Goal: Task Accomplishment & Management: Use online tool/utility

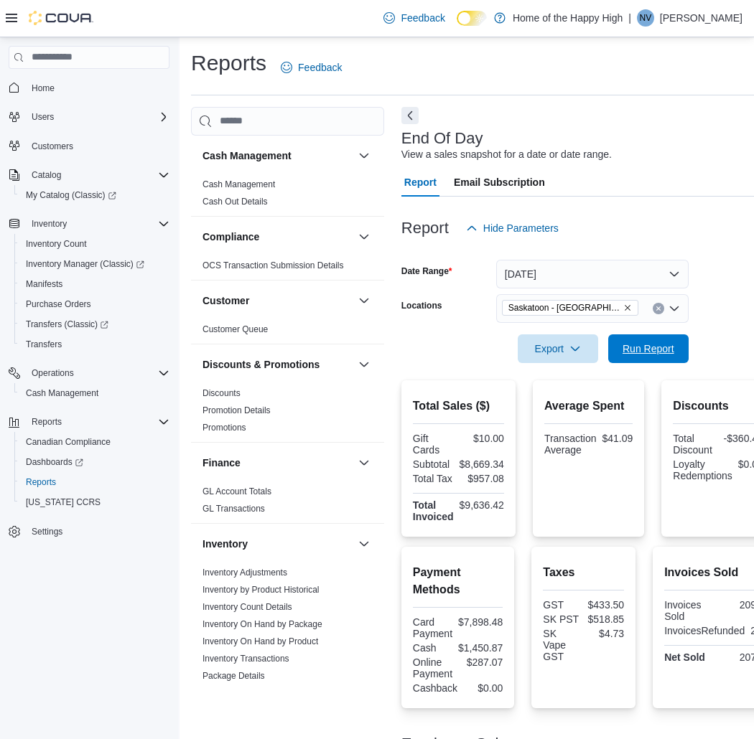
drag, startPoint x: 676, startPoint y: 342, endPoint x: 543, endPoint y: 4, distance: 363.3
click at [673, 342] on span "Run Report" at bounding box center [648, 349] width 63 height 29
click at [632, 354] on span "Run Report" at bounding box center [648, 348] width 52 height 14
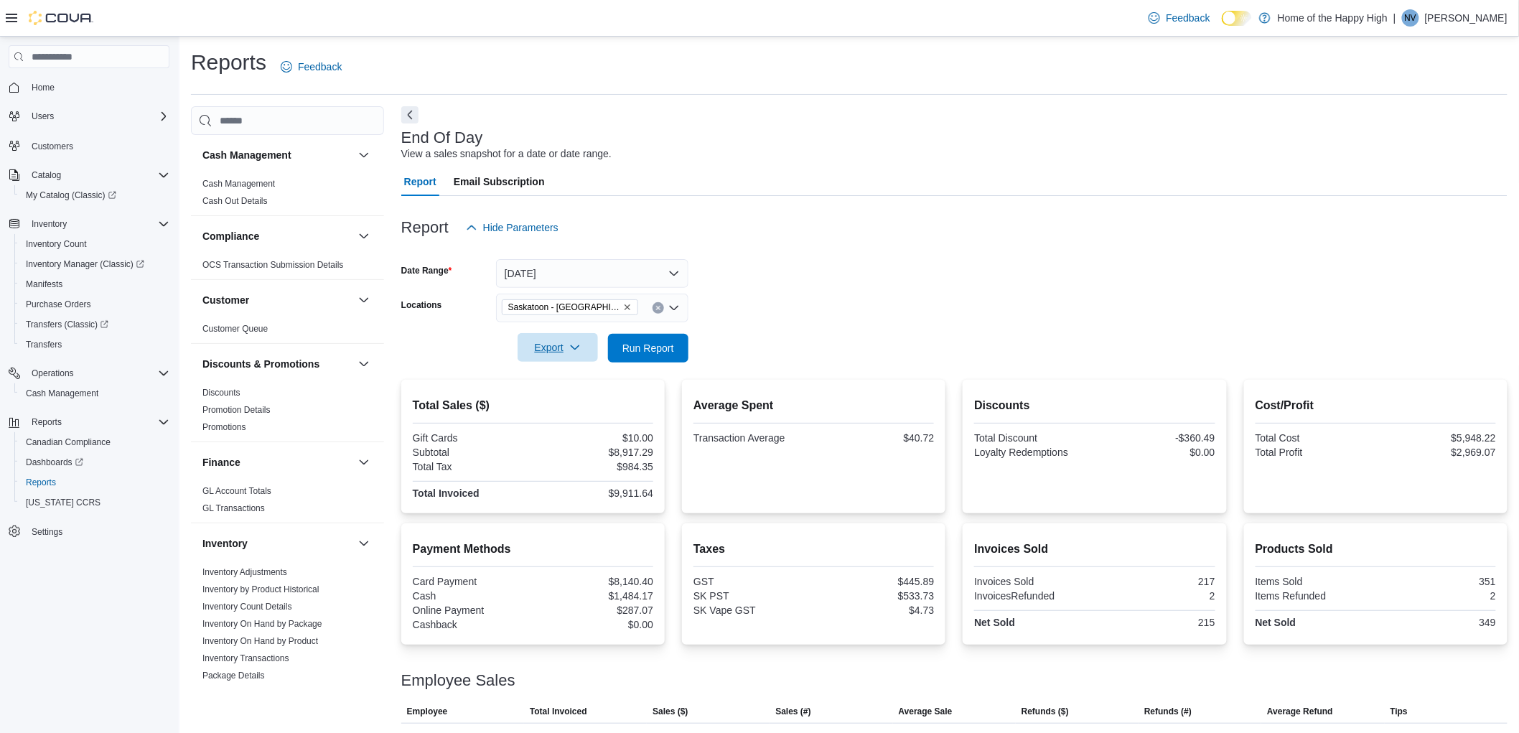
click at [583, 355] on span "Export" at bounding box center [557, 347] width 63 height 29
click at [570, 408] on span "Export to Pdf" at bounding box center [560, 405] width 65 height 11
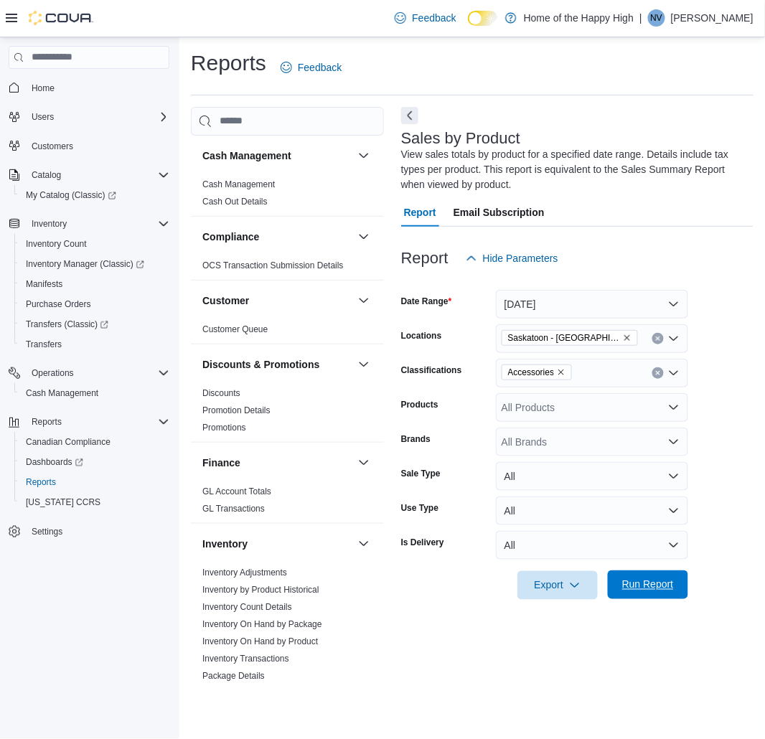
click at [672, 592] on span "Run Report" at bounding box center [648, 585] width 63 height 29
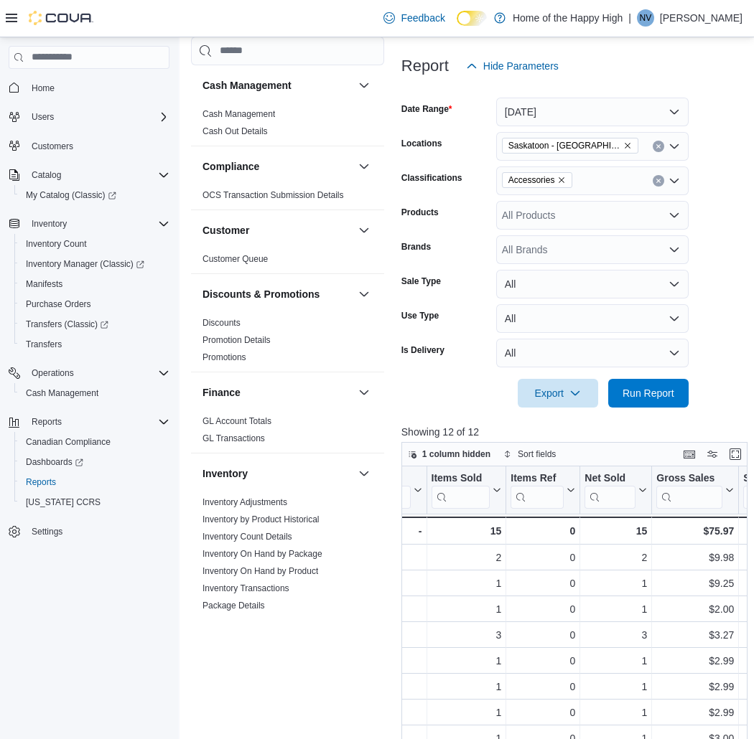
scroll to position [178, 0]
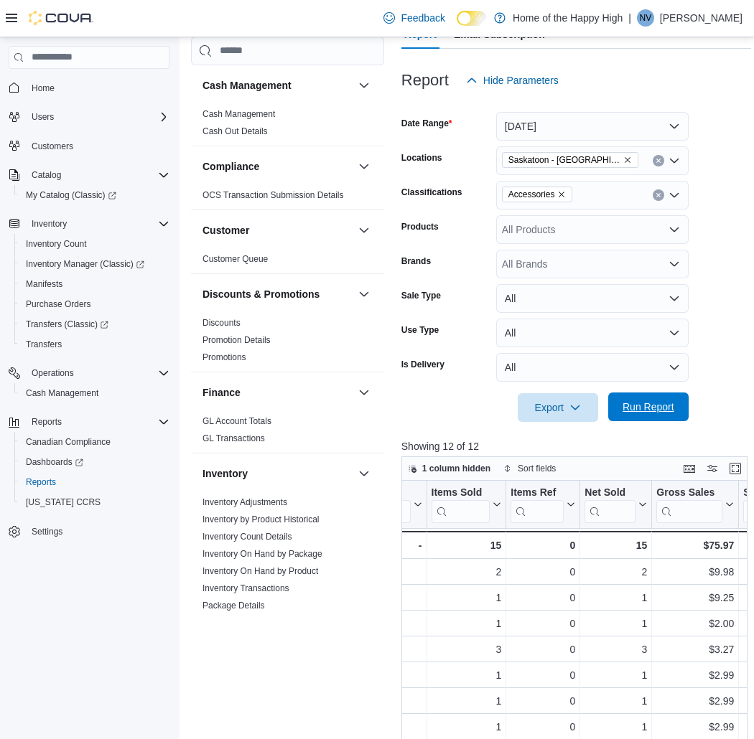
click at [630, 407] on span "Run Report" at bounding box center [648, 407] width 52 height 14
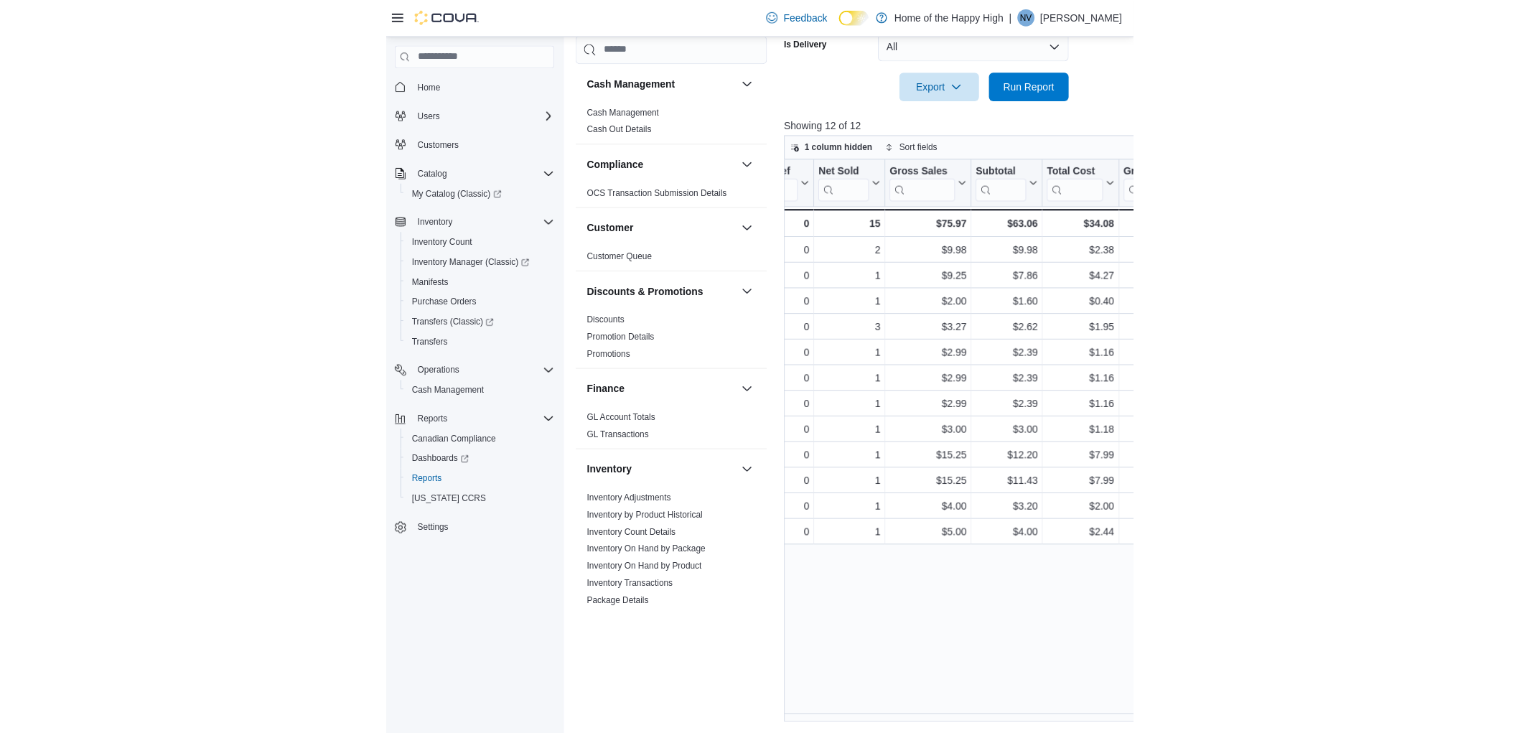
scroll to position [468, 0]
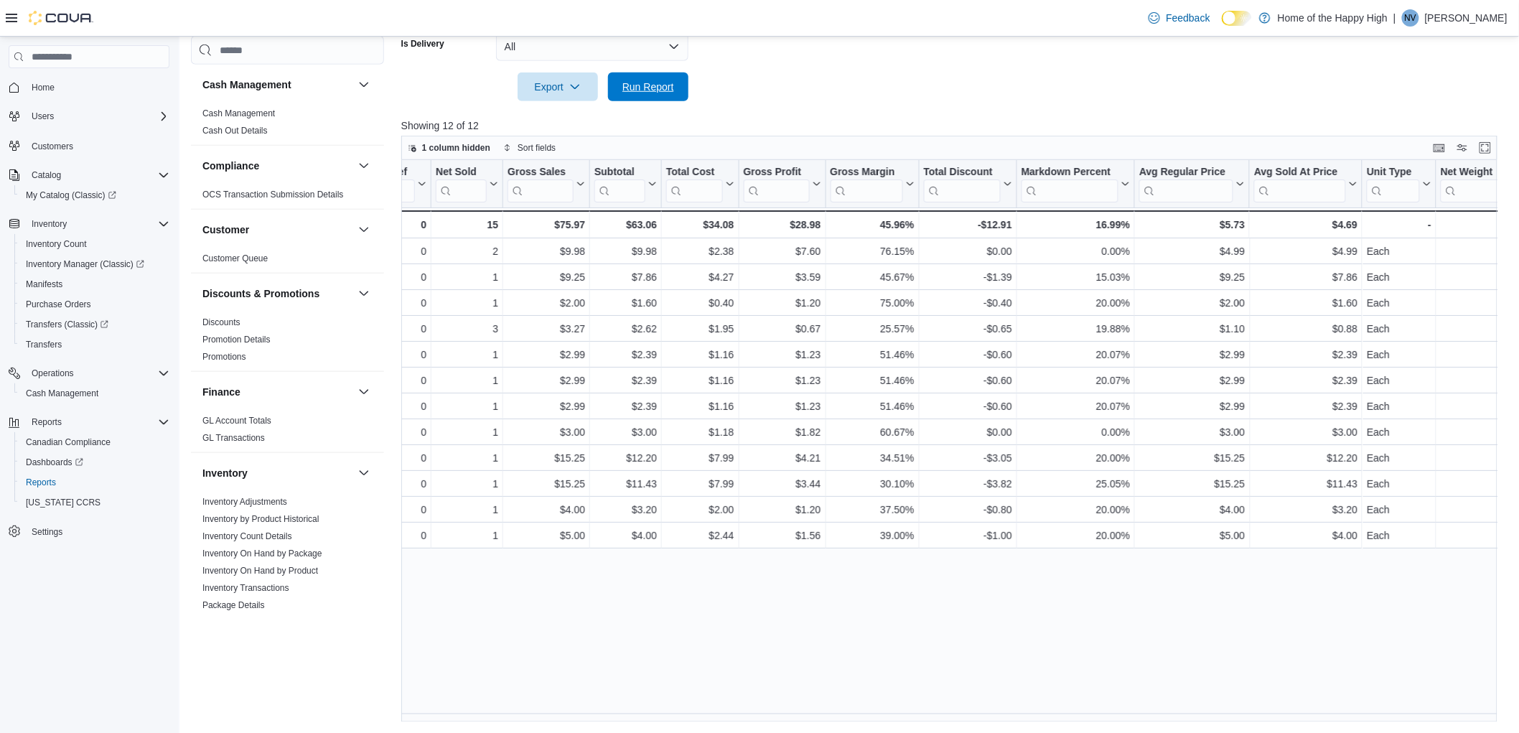
drag, startPoint x: 661, startPoint y: 78, endPoint x: 943, endPoint y: 723, distance: 704.3
click at [660, 78] on span "Run Report" at bounding box center [648, 87] width 63 height 29
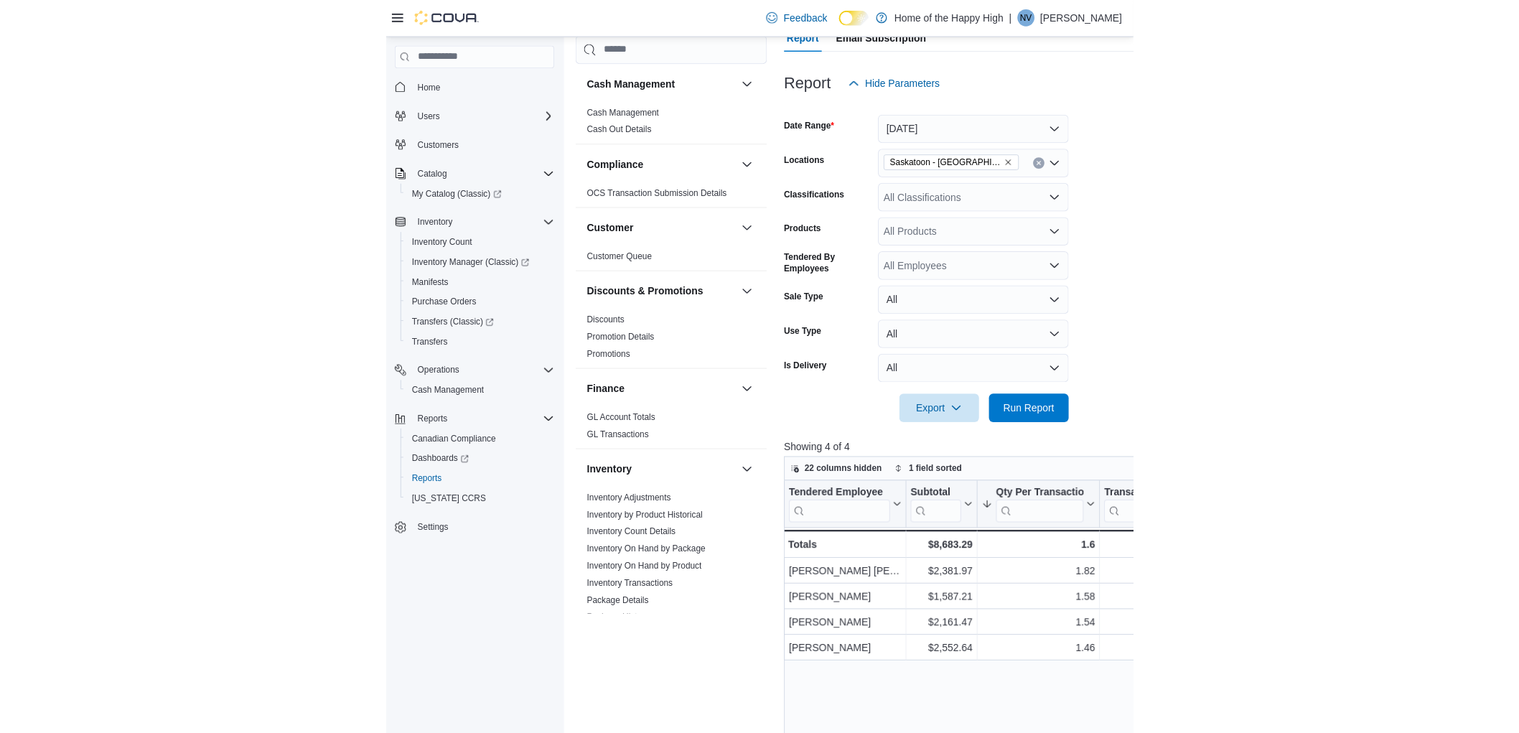
scroll to position [637, 0]
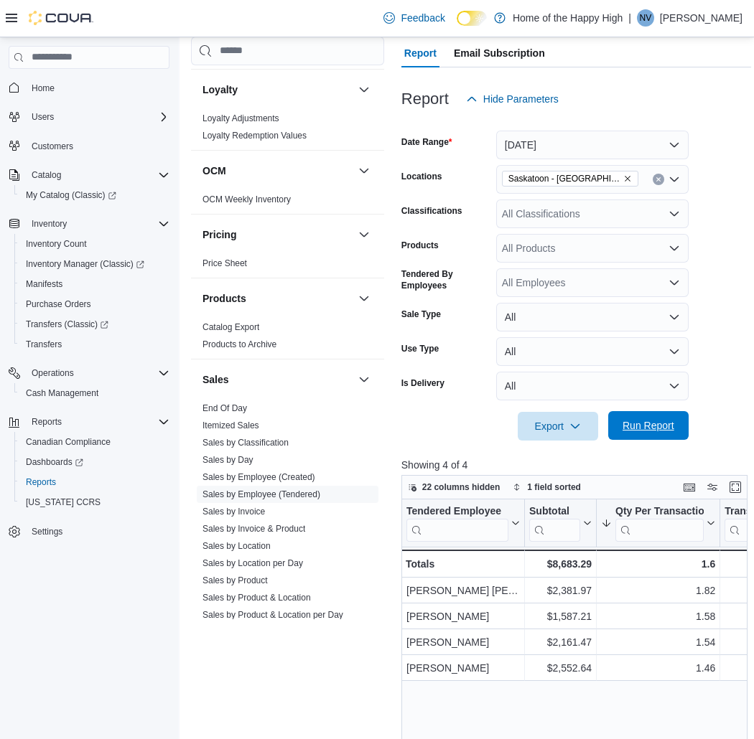
click at [655, 419] on span "Run Report" at bounding box center [648, 426] width 52 height 14
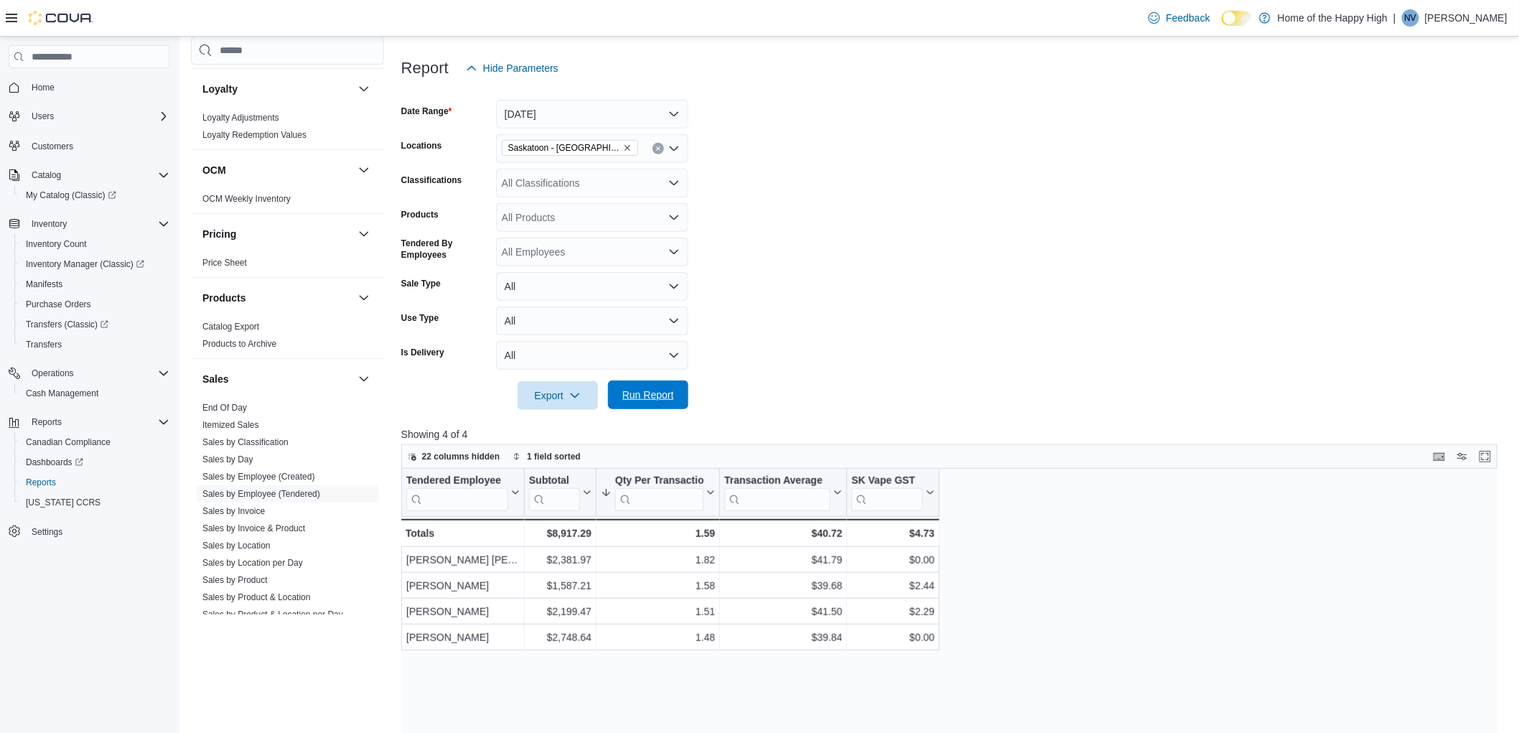
click at [665, 395] on span "Run Report" at bounding box center [648, 395] width 52 height 14
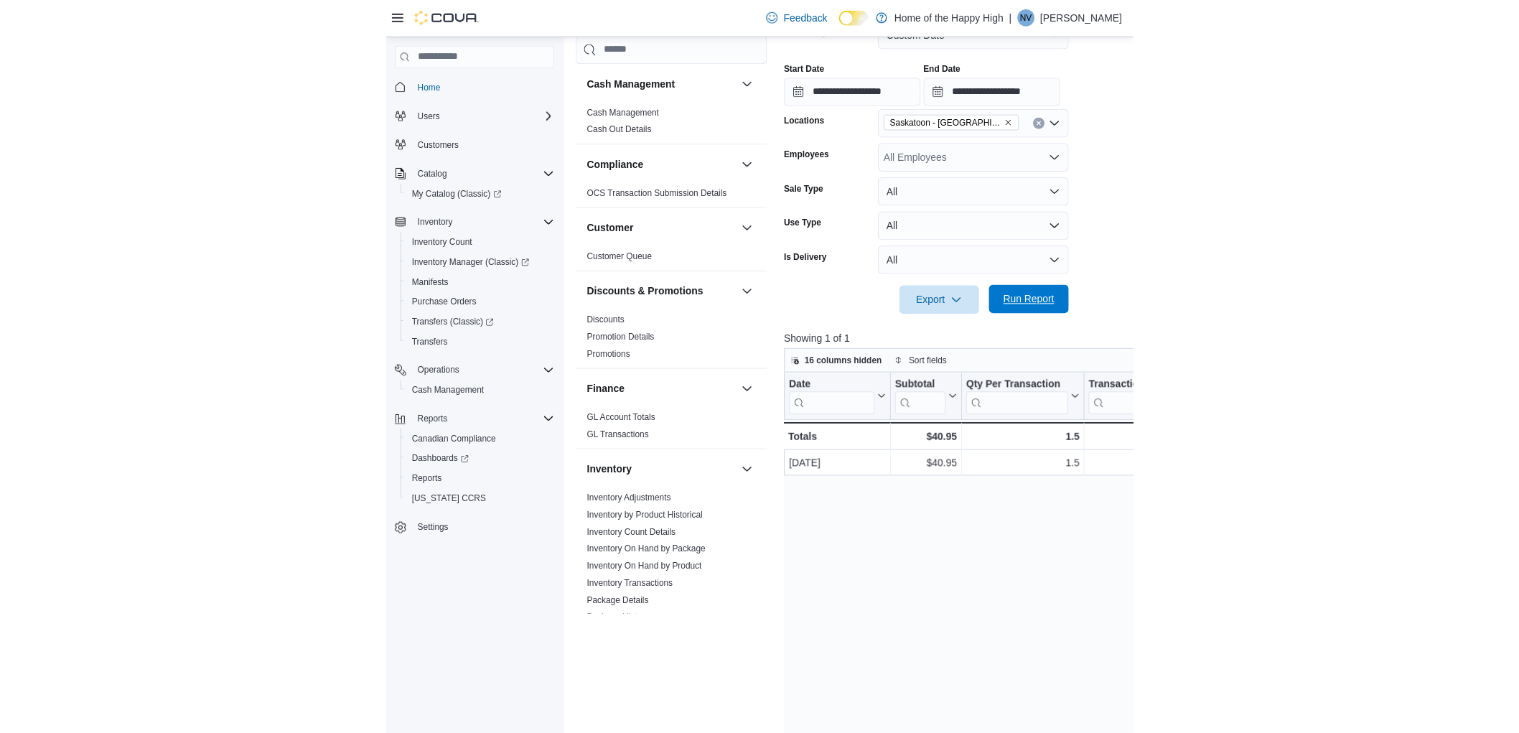
scroll to position [762, 0]
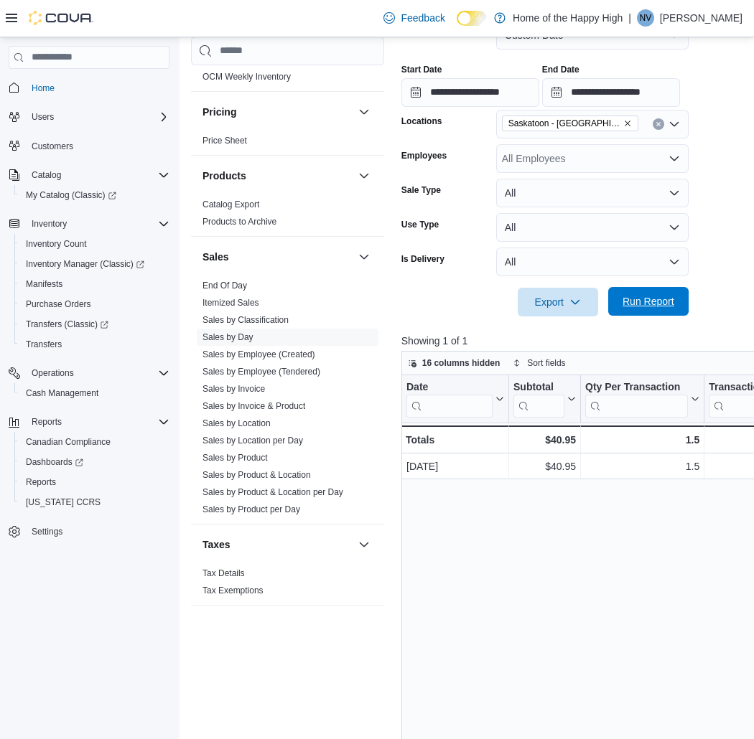
click at [637, 291] on form "**********" at bounding box center [653, 160] width 505 height 313
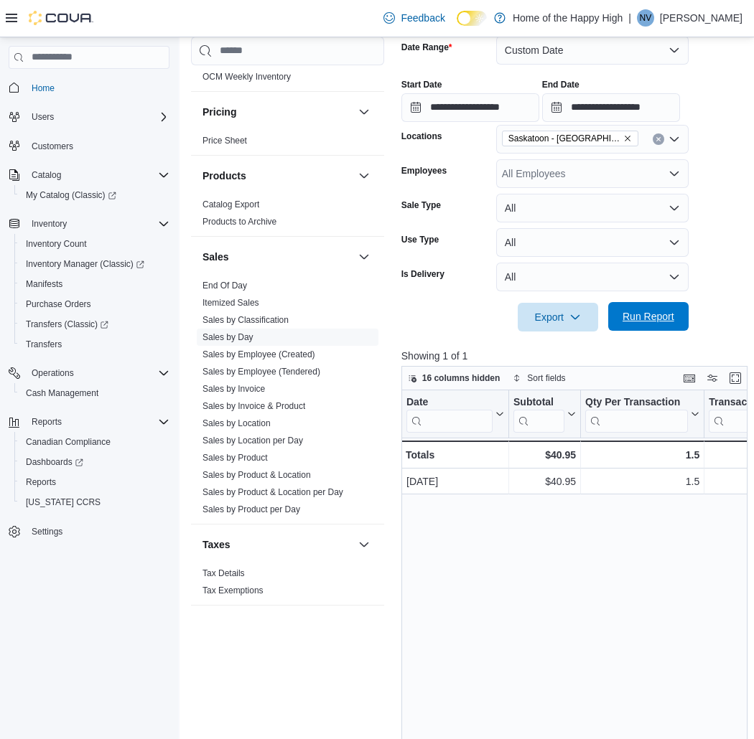
click at [645, 313] on span "Run Report" at bounding box center [648, 316] width 52 height 14
click at [670, 320] on span "Run Report" at bounding box center [648, 316] width 52 height 14
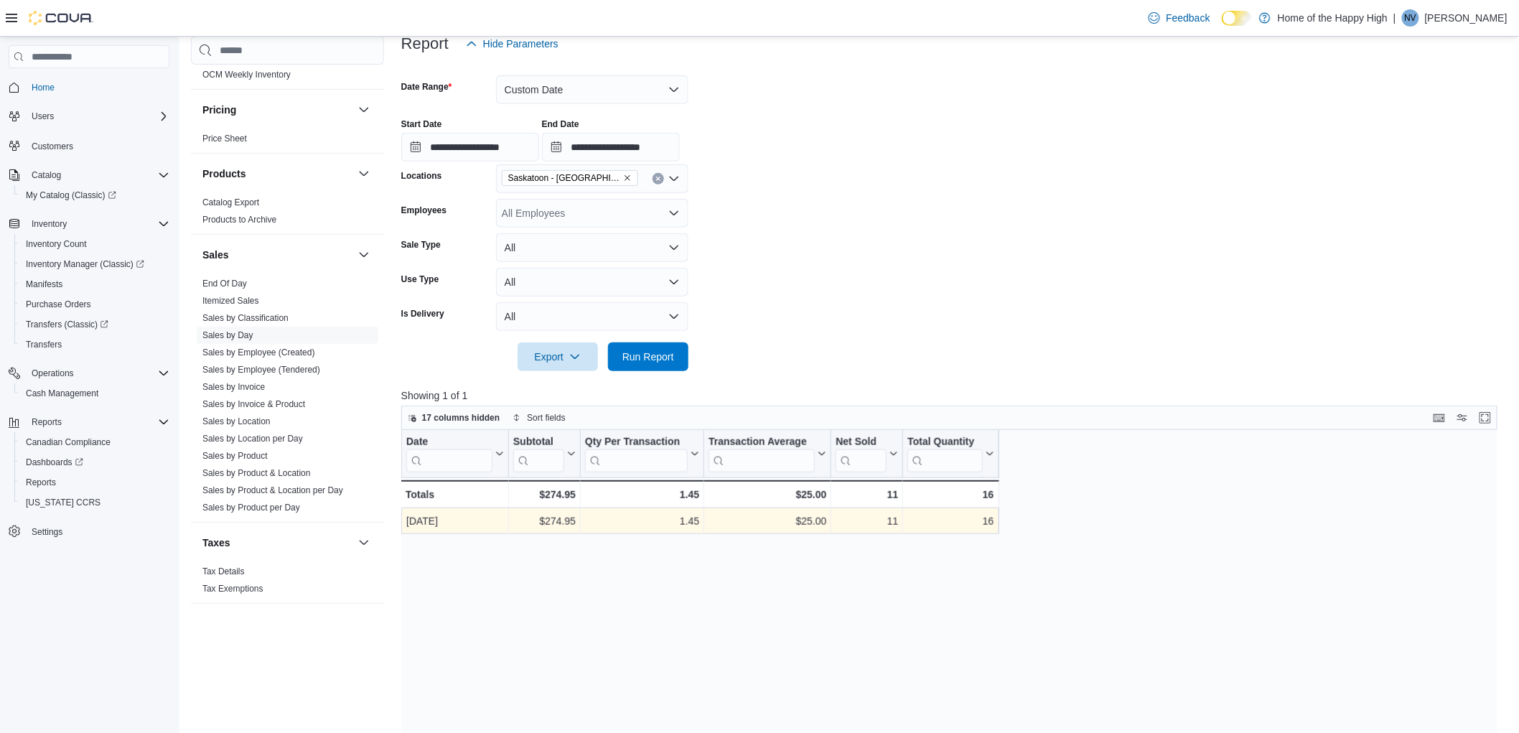
scroll to position [159, 0]
